Goal: Navigation & Orientation: Go to known website

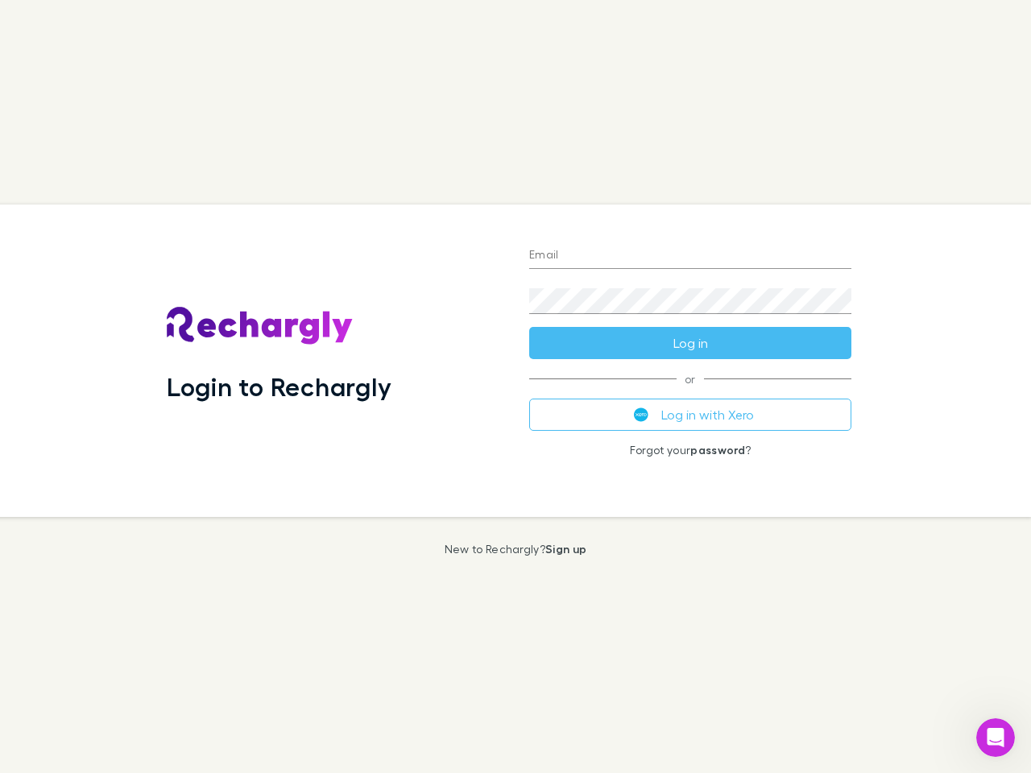
click at [516, 387] on div "Login to Rechargly" at bounding box center [335, 361] width 363 height 313
click at [690, 256] on input "Email" at bounding box center [690, 256] width 322 height 26
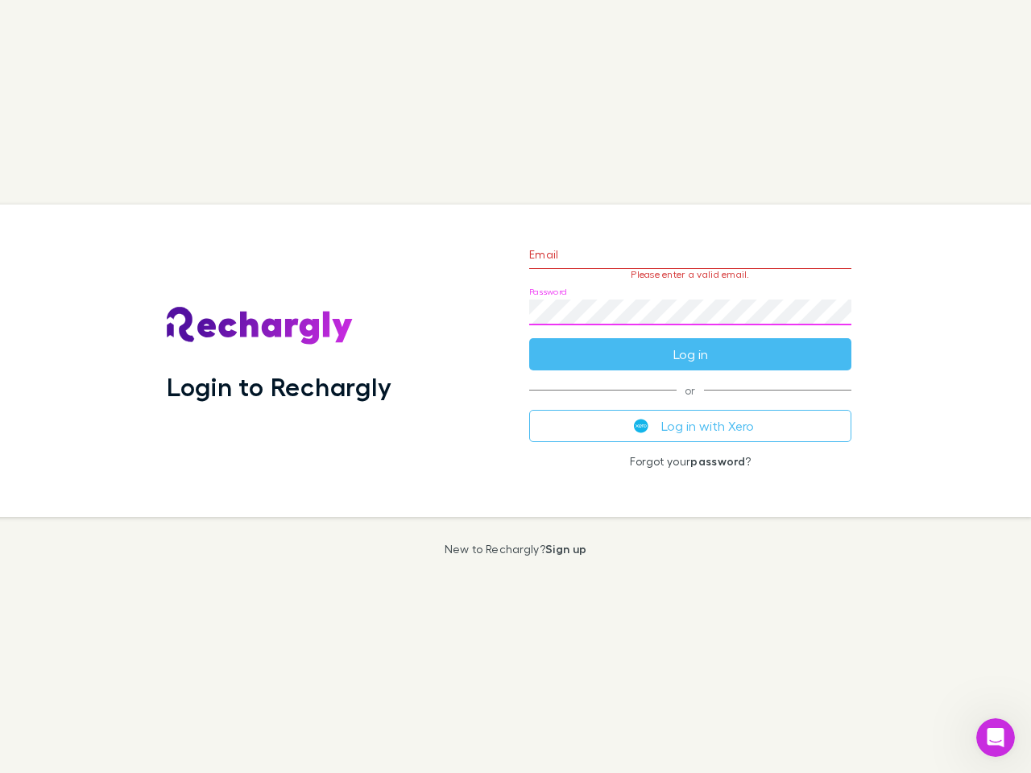
click at [690, 343] on form "Email Please enter a valid email. Password Log in" at bounding box center [690, 300] width 322 height 140
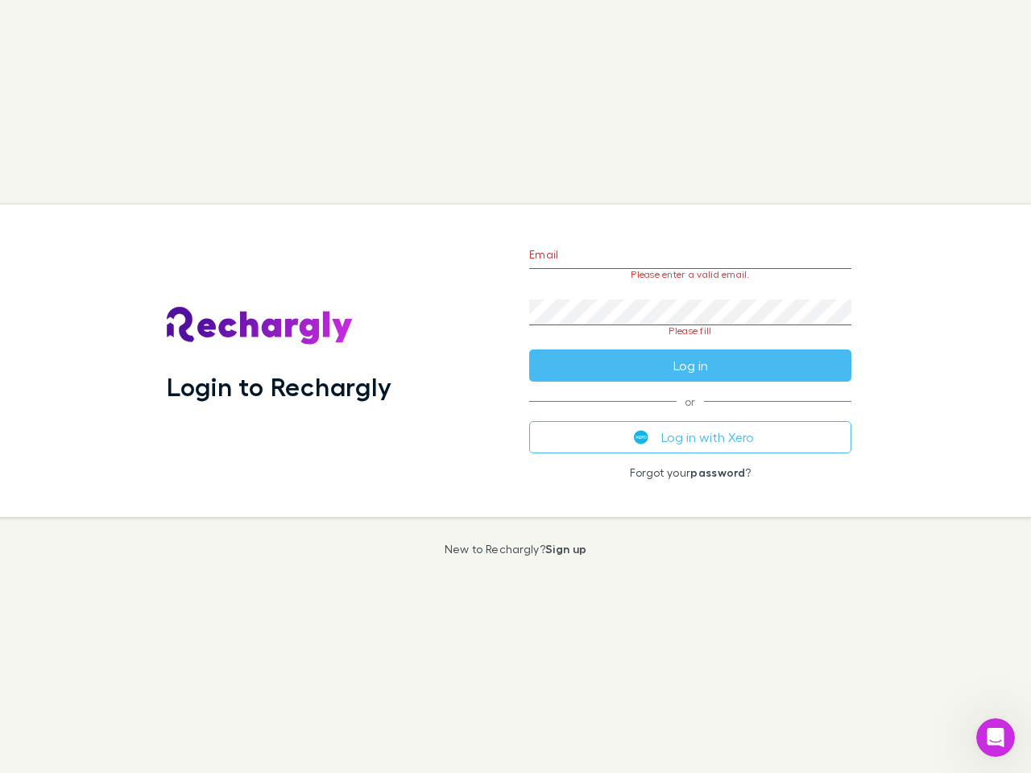
click at [690, 415] on div "Email Please enter a valid email. Password Please fill Log in or Log in with Xe…" at bounding box center [690, 361] width 348 height 313
click at [996, 738] on icon "Open Intercom Messenger" at bounding box center [996, 738] width 27 height 27
